Goal: Find specific page/section: Find specific page/section

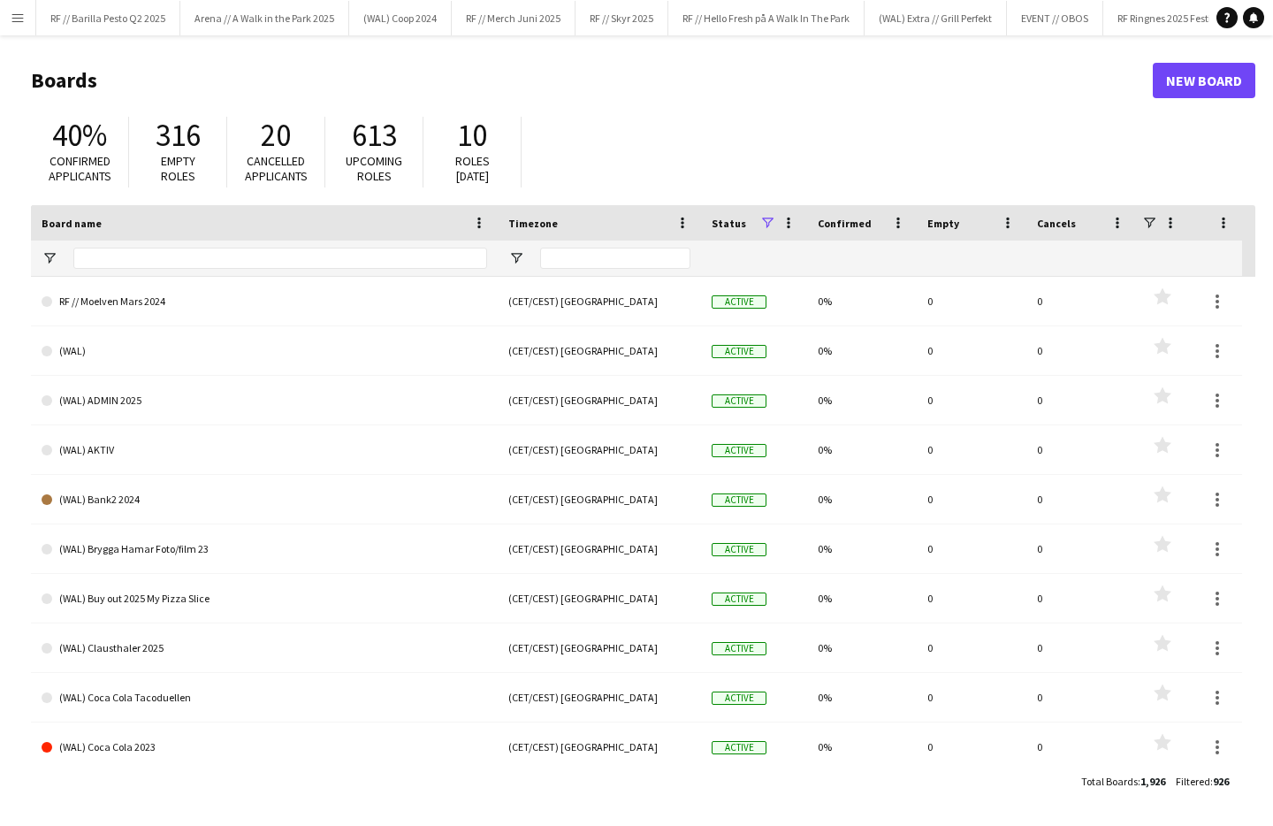
click at [13, 19] on app-icon "Menu" at bounding box center [18, 18] width 14 height 14
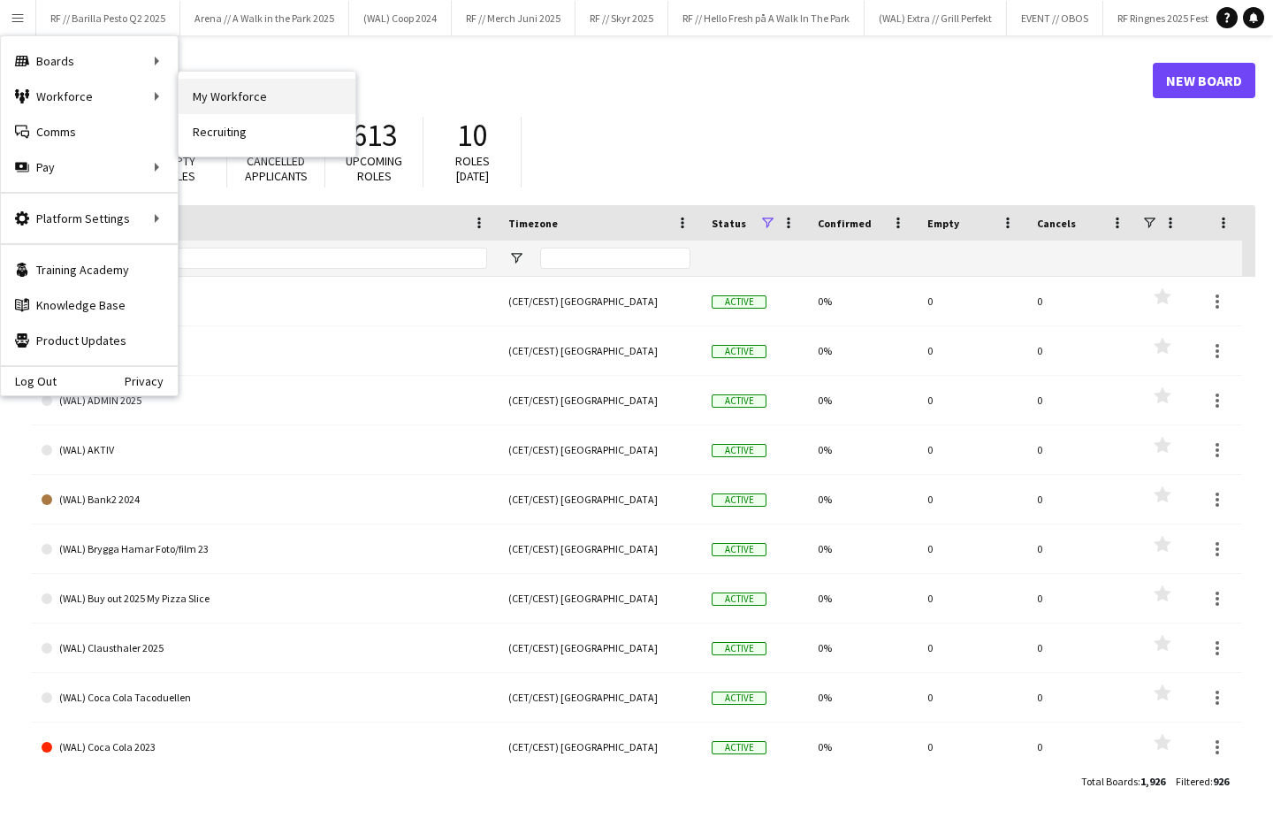
click at [230, 95] on link "My Workforce" at bounding box center [267, 96] width 177 height 35
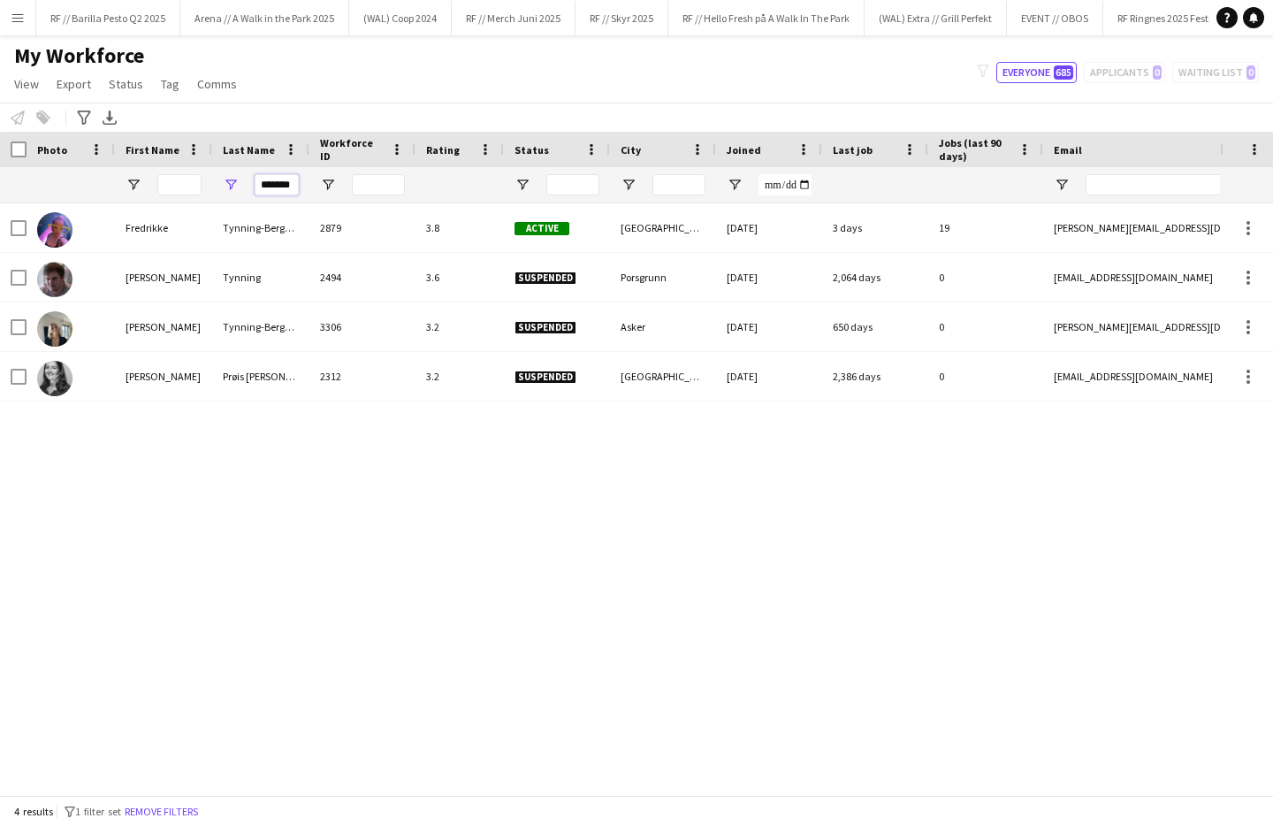
click at [279, 179] on input "*******" at bounding box center [277, 184] width 44 height 21
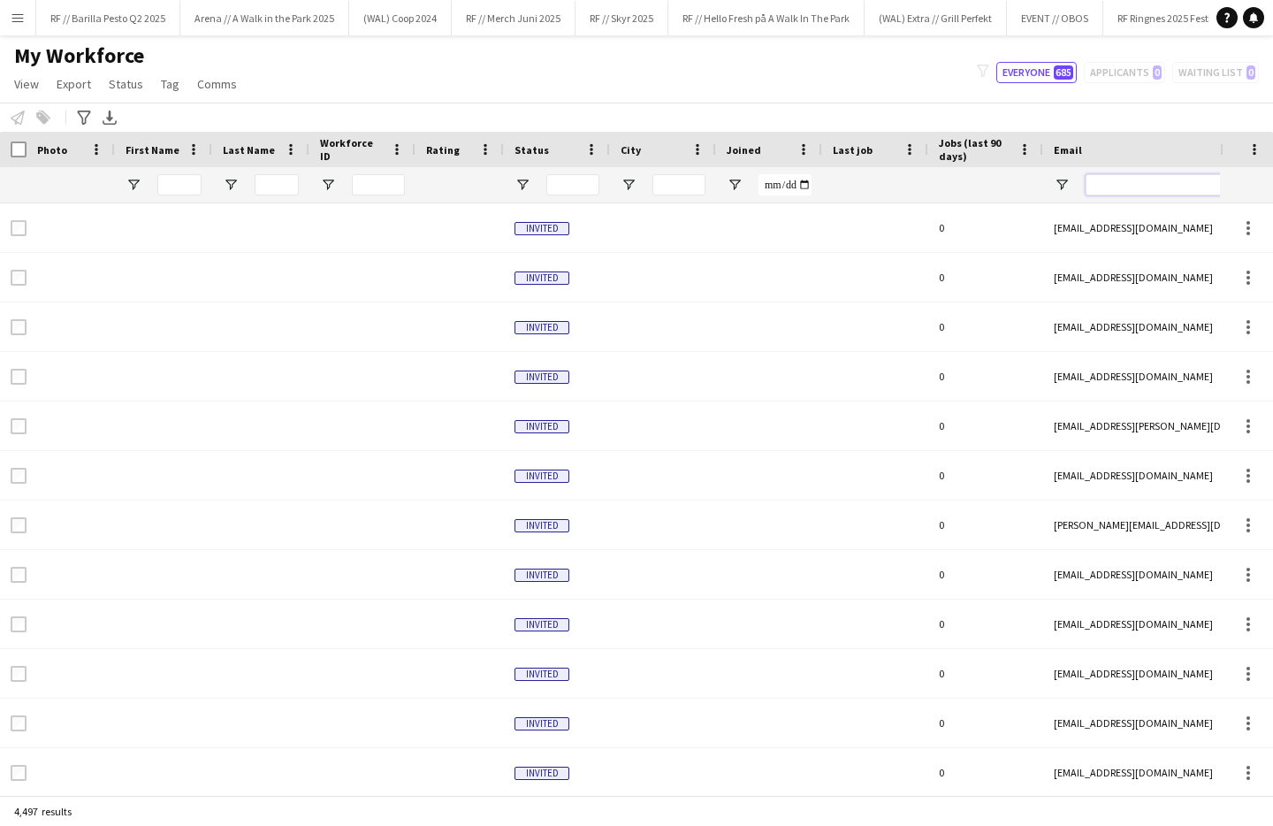
click at [1147, 184] on input "Email Filter Input" at bounding box center [1235, 184] width 301 height 21
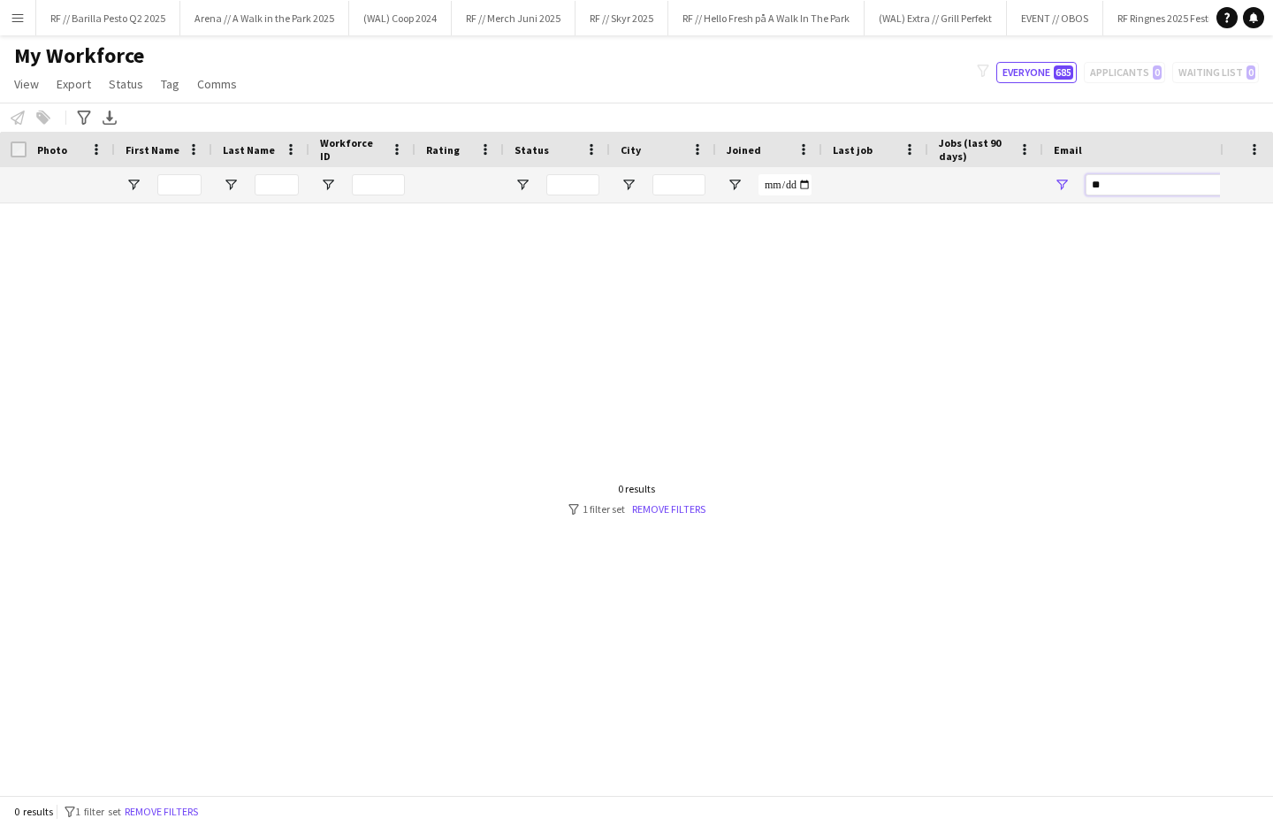
type input "*"
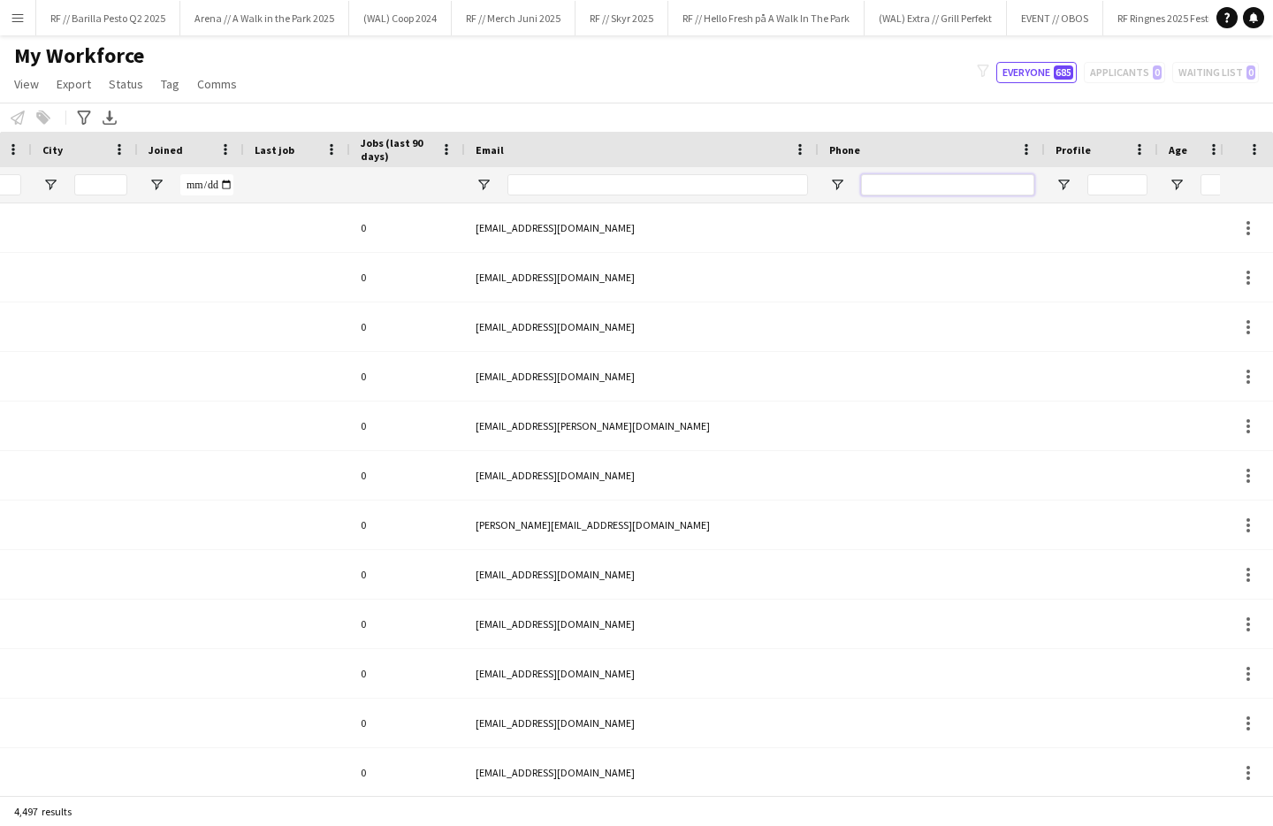
click at [953, 187] on input "Phone Filter Input" at bounding box center [947, 184] width 173 height 21
click at [17, 24] on app-icon "Menu" at bounding box center [18, 18] width 14 height 14
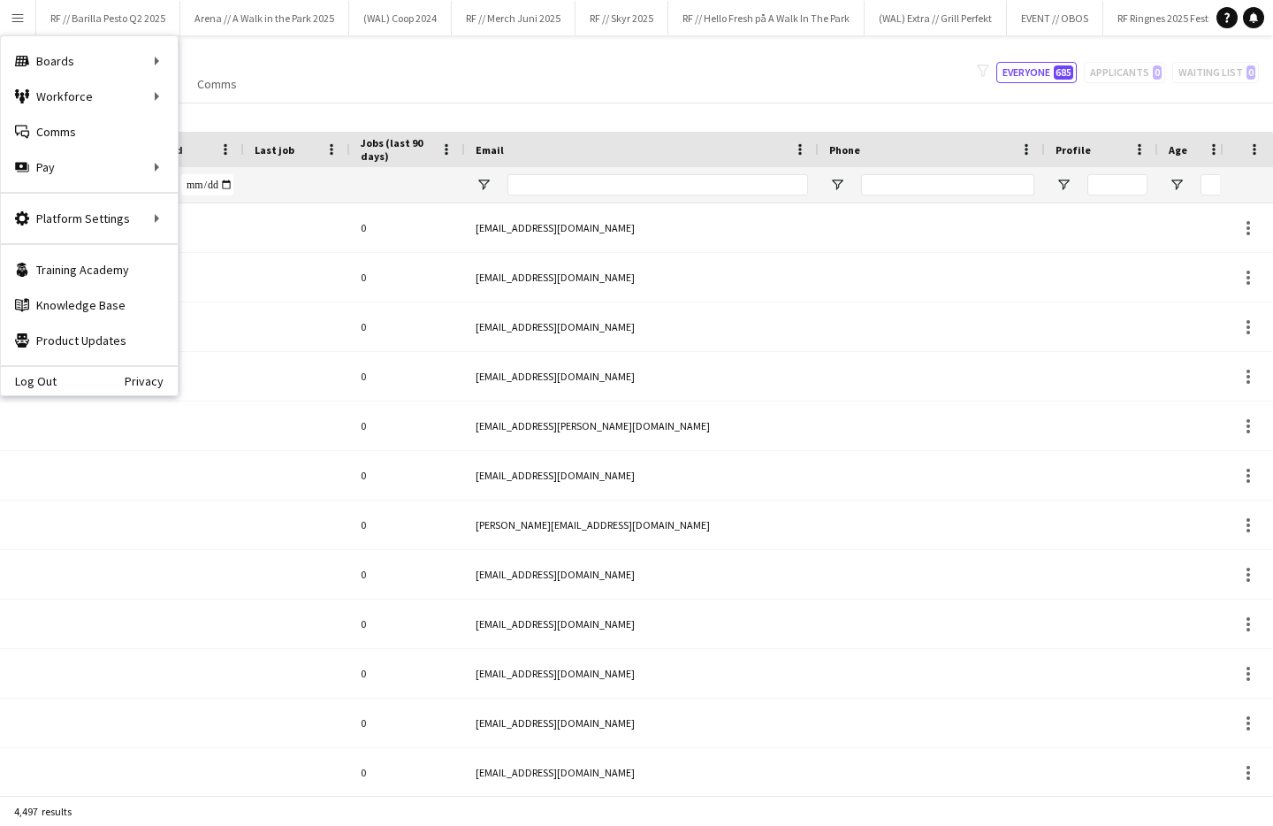
scroll to position [0, 578]
